Goal: Transaction & Acquisition: Download file/media

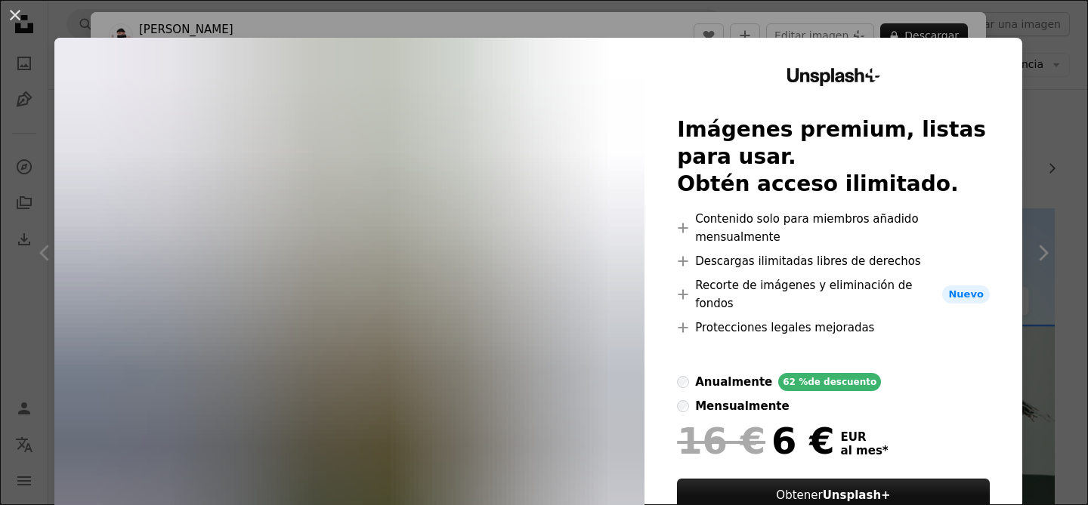
scroll to position [63, 0]
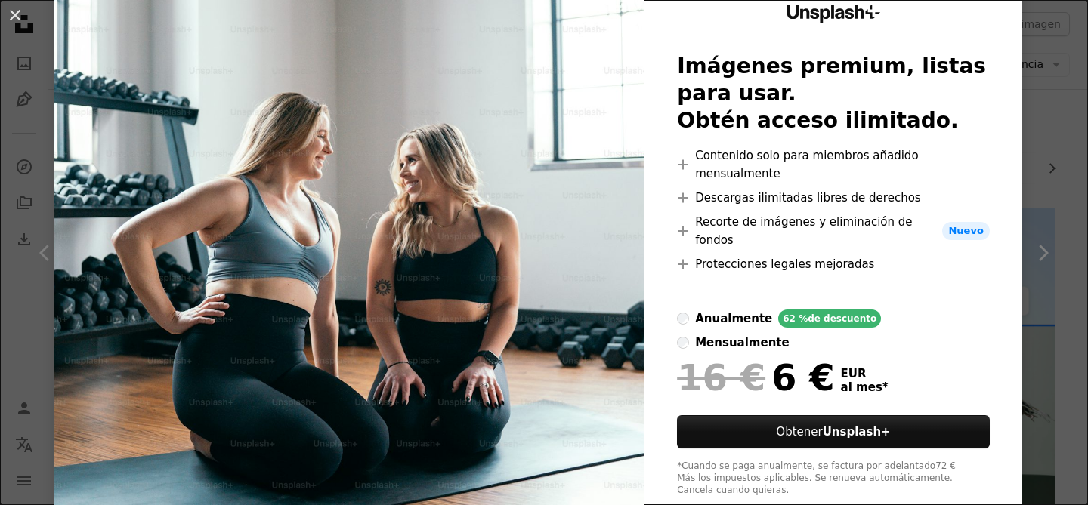
click at [1056, 154] on div "An X shape Unsplash+ Imágenes premium, listas para usar. Obtén acceso ilimitado…" at bounding box center [544, 252] width 1088 height 505
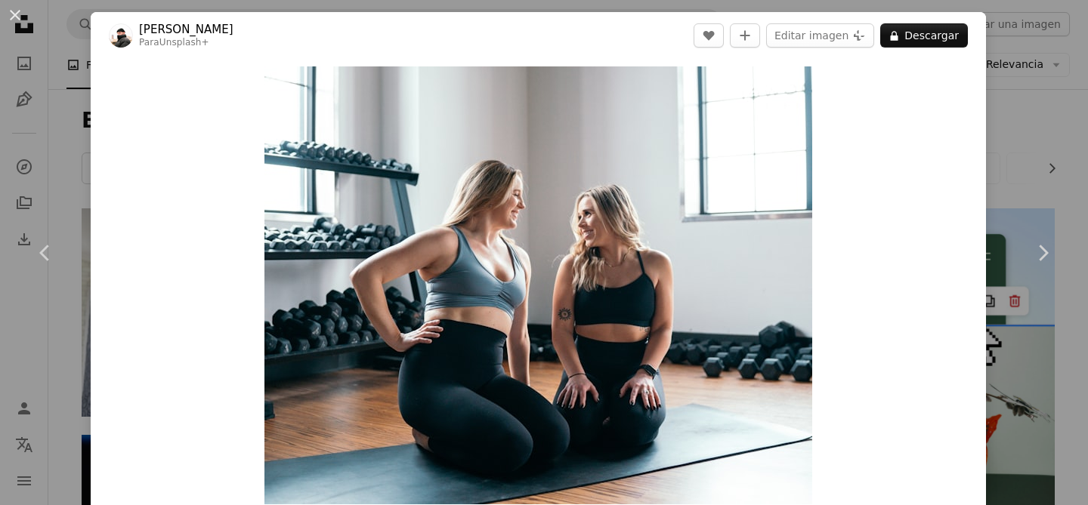
click at [1054, 154] on div "An X shape Chevron left Chevron right [PERSON_NAME] Para Unsplash+ A heart A pl…" at bounding box center [544, 252] width 1088 height 505
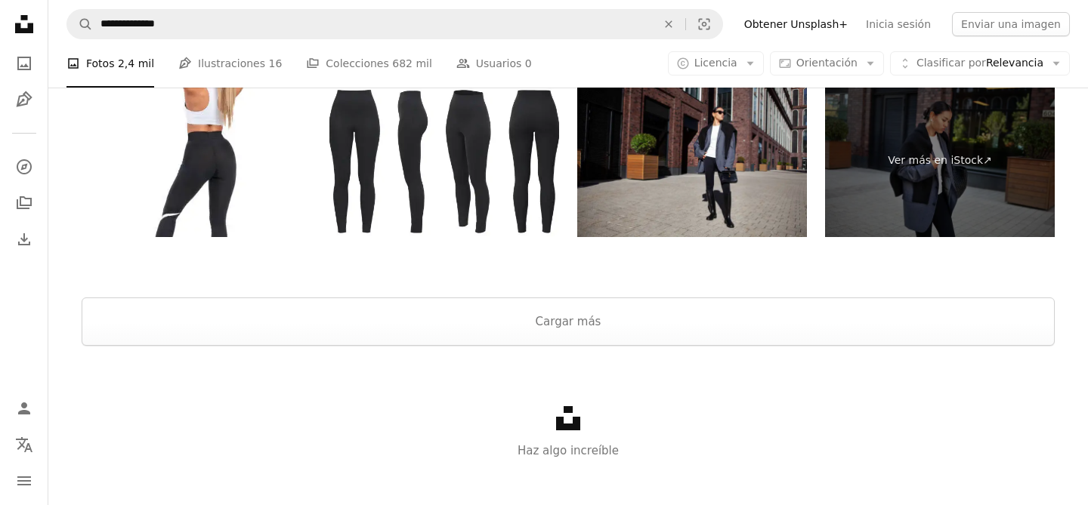
scroll to position [4946, 0]
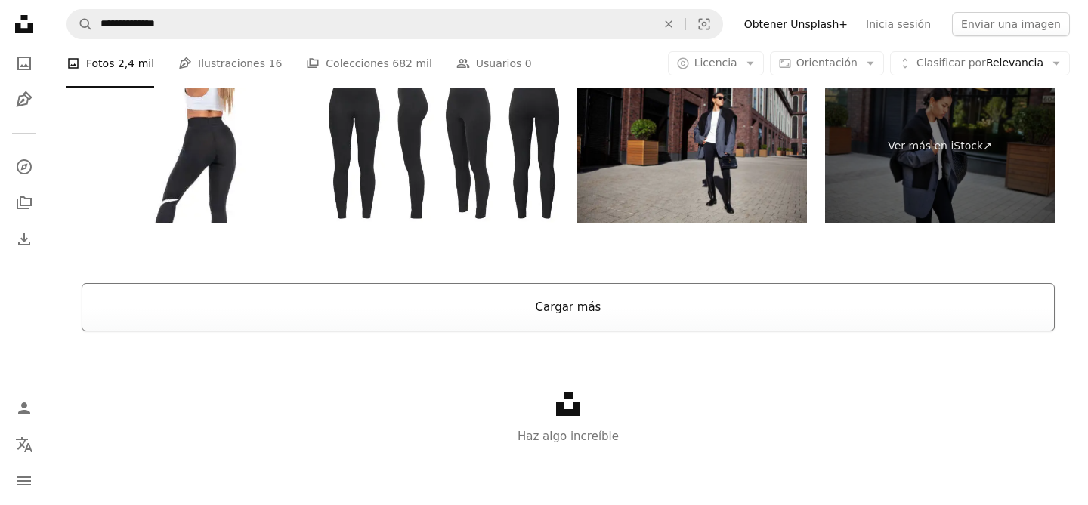
click at [362, 312] on button "Cargar más" at bounding box center [568, 307] width 973 height 48
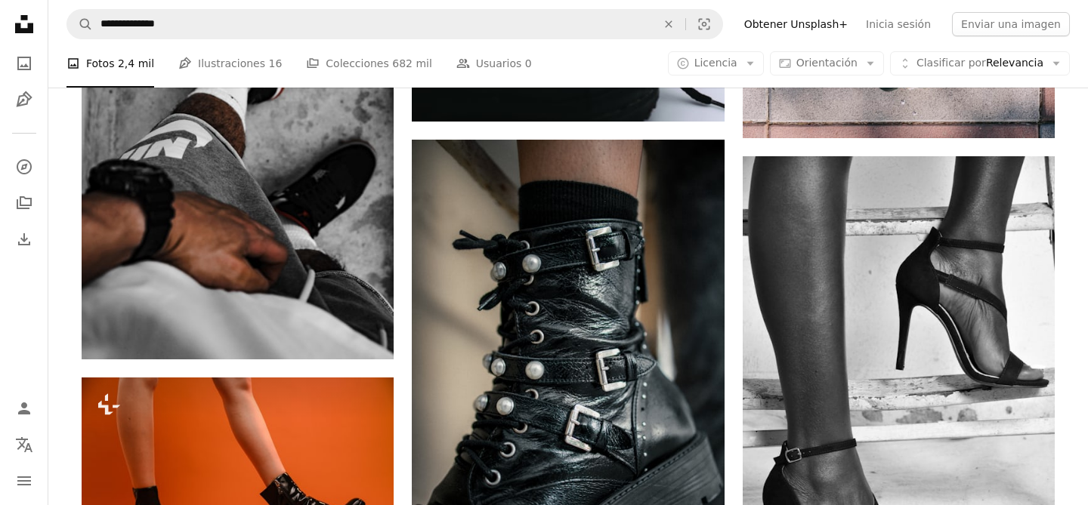
scroll to position [8329, 0]
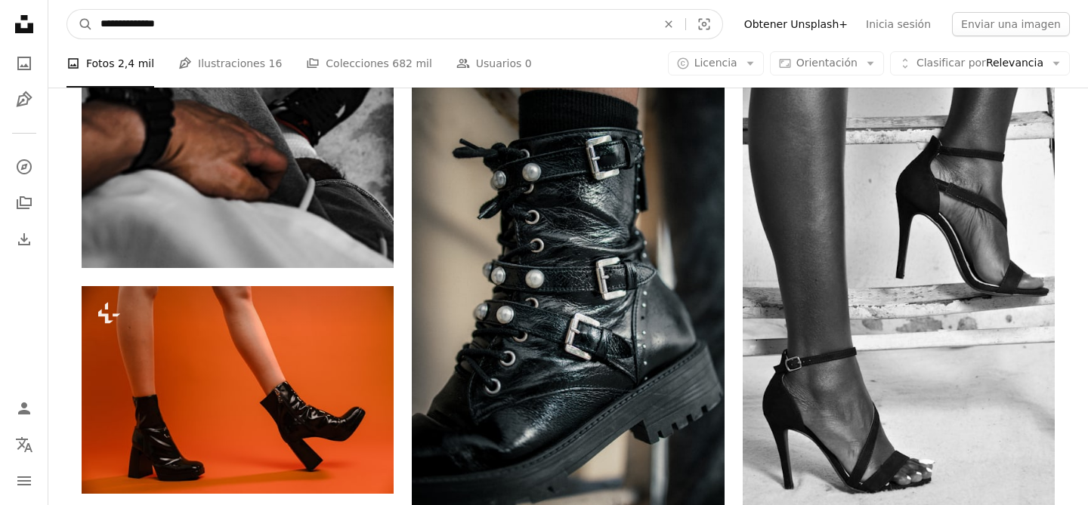
click at [137, 26] on input "**********" at bounding box center [372, 24] width 559 height 29
type input "**********"
click at [67, 10] on button "A magnifying glass" at bounding box center [80, 24] width 26 height 29
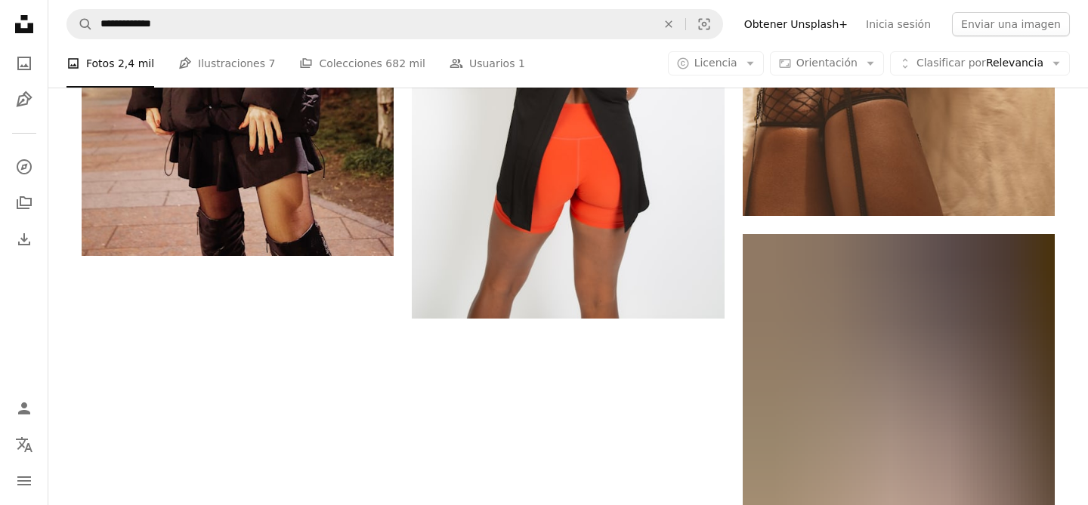
scroll to position [3014, 0]
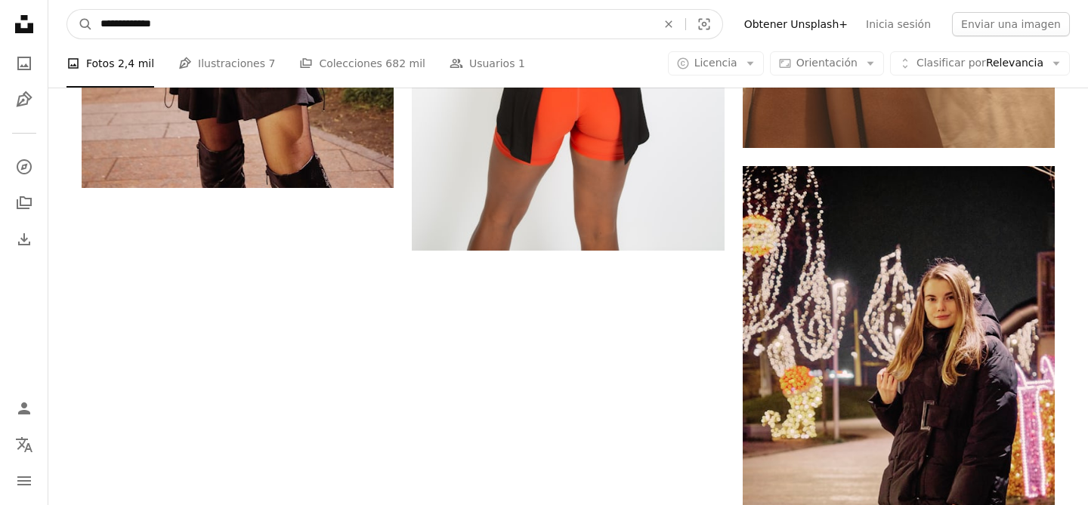
click at [153, 24] on input "**********" at bounding box center [372, 24] width 559 height 29
type input "**********"
click at [67, 10] on button "A magnifying glass" at bounding box center [80, 24] width 26 height 29
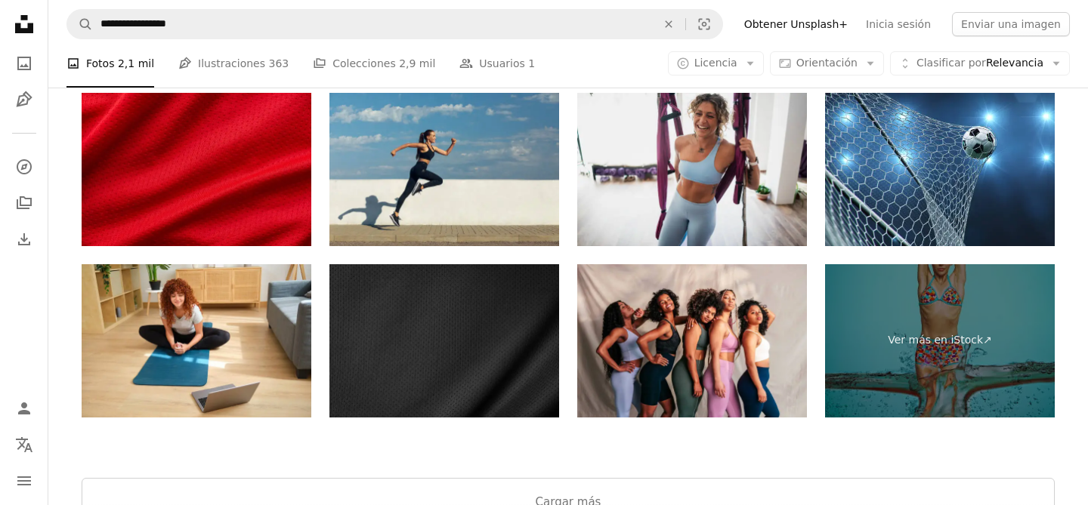
scroll to position [3357, 0]
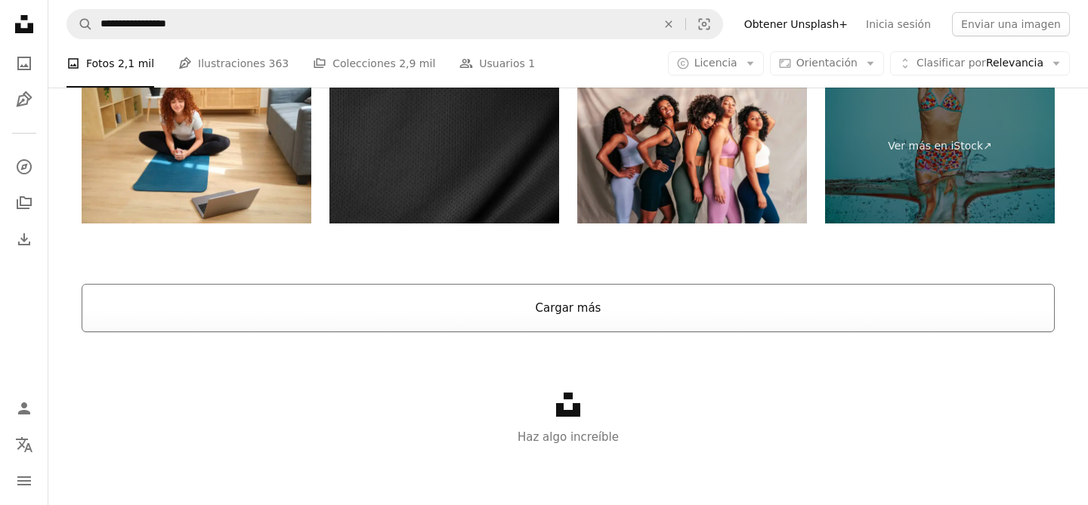
click at [579, 304] on button "Cargar más" at bounding box center [568, 308] width 973 height 48
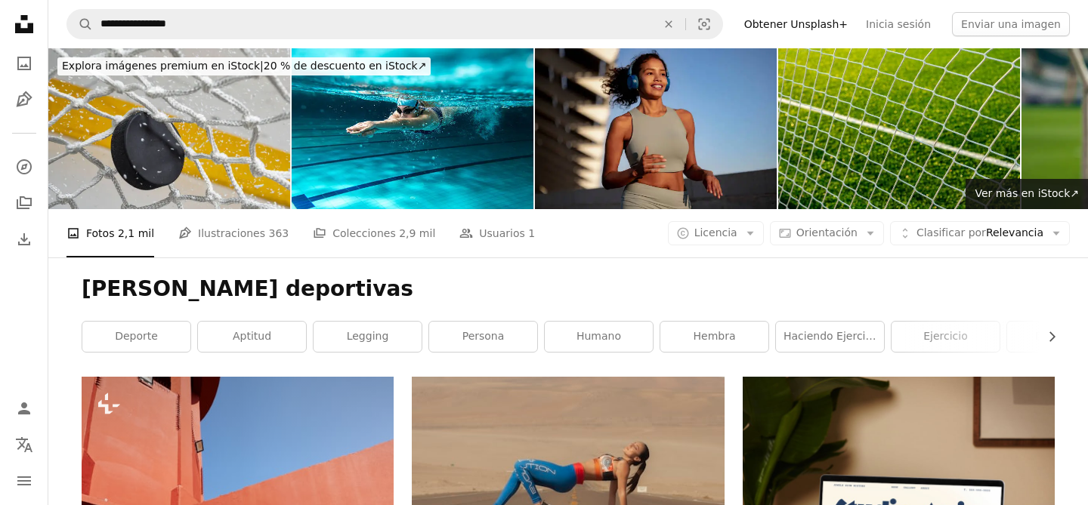
scroll to position [316, 0]
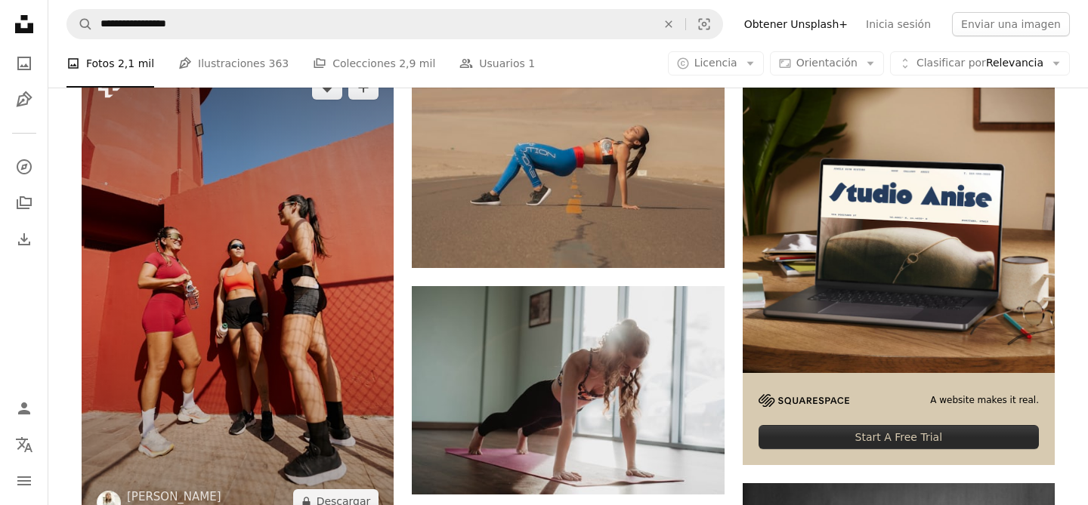
click at [282, 261] on img at bounding box center [238, 294] width 312 height 468
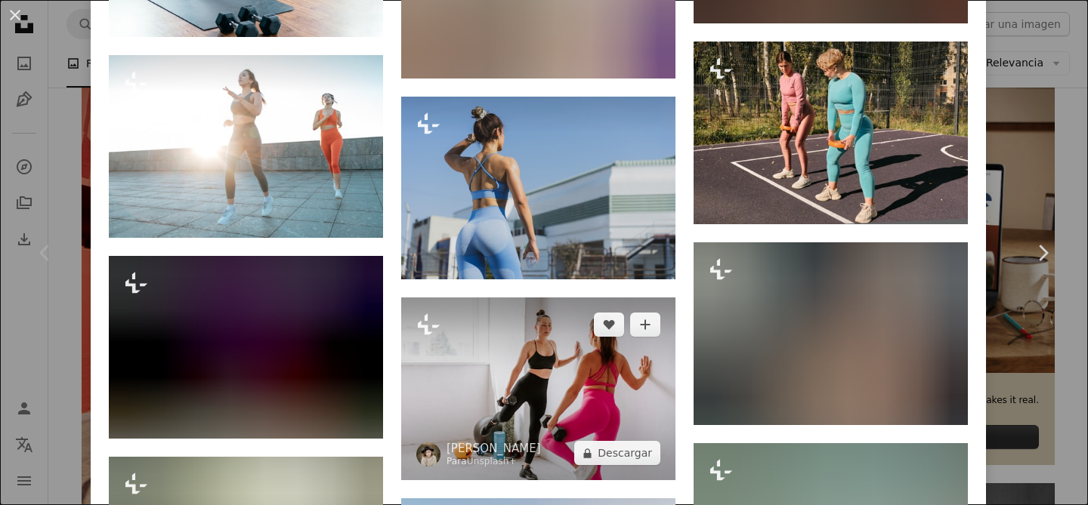
scroll to position [4986, 0]
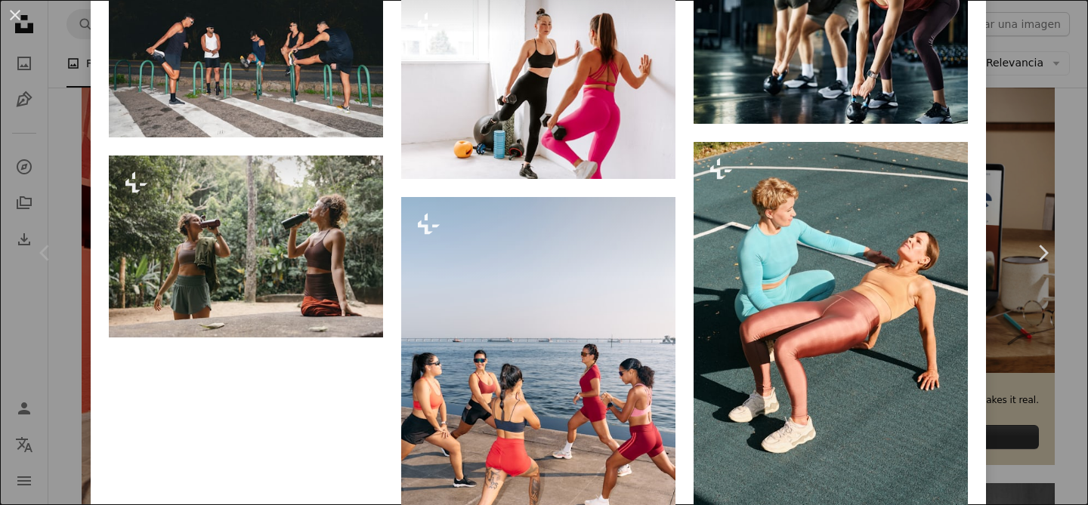
click at [1028, 412] on div "An X shape Chevron left Chevron right [PERSON_NAME] Para Unsplash+ A heart A pl…" at bounding box center [544, 252] width 1088 height 505
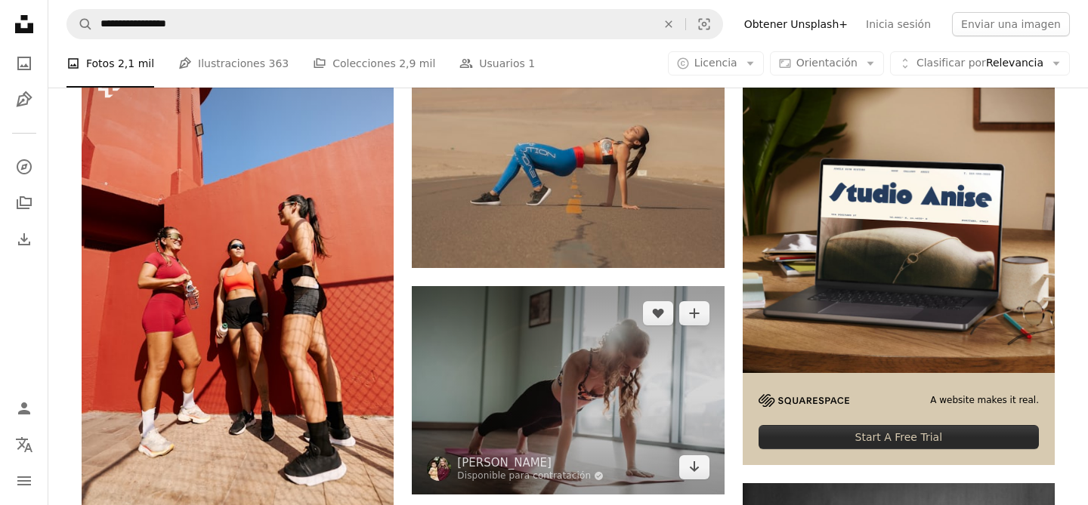
click at [619, 360] on img at bounding box center [568, 390] width 312 height 208
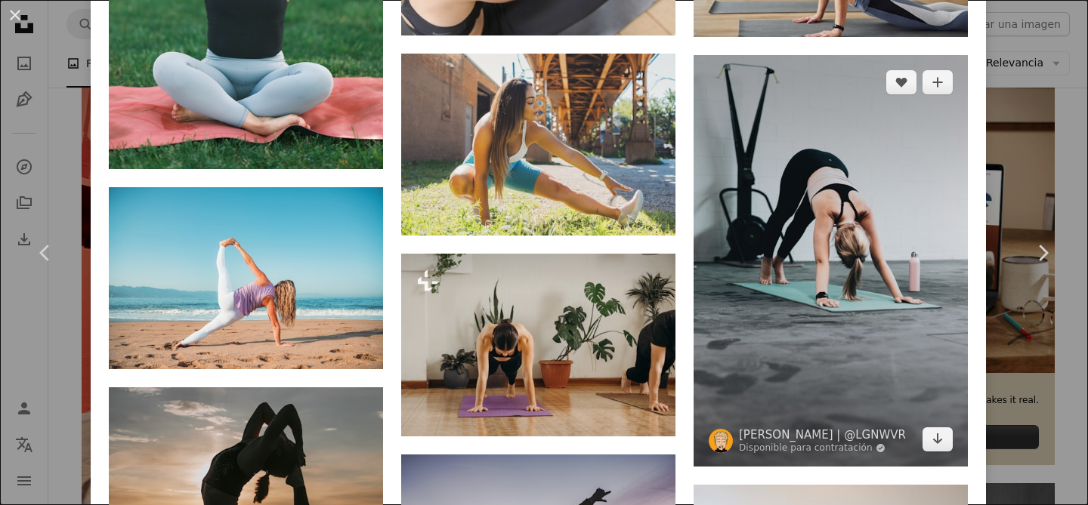
scroll to position [2853, 0]
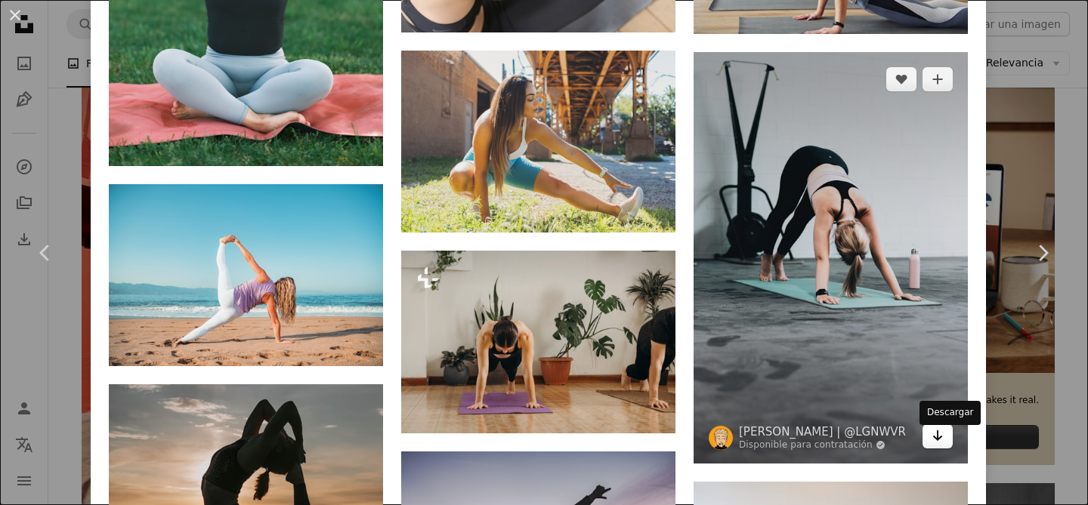
click at [952, 440] on link "Arrow pointing down" at bounding box center [937, 436] width 30 height 24
